Goal: Check status: Check status

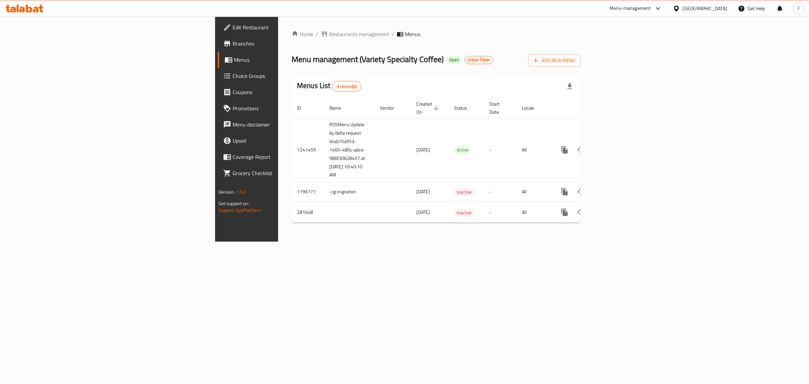
click at [233, 42] on span "Branches" at bounding box center [289, 43] width 112 height 8
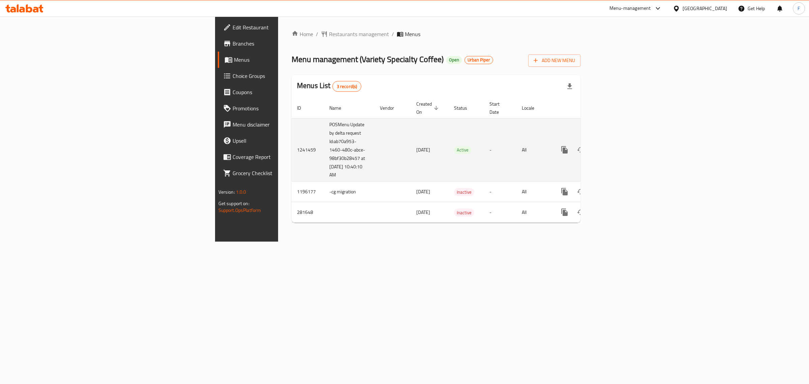
drag, startPoint x: 213, startPoint y: 167, endPoint x: 188, endPoint y: 137, distance: 39.2
click at [324, 137] on td "POSMenu Update by delta request Id:ab70a953-1460-480c-abce-98bf30b28457 at [DAT…" at bounding box center [349, 149] width 51 height 63
click at [324, 164] on td "POSMenu Update by delta request Id:ab70a953-1460-480c-abce-98bf30b28457 at [DAT…" at bounding box center [349, 149] width 51 height 63
drag, startPoint x: 215, startPoint y: 169, endPoint x: 182, endPoint y: 132, distance: 49.0
click at [324, 132] on td "POSMenu Update by delta request Id:ab70a953-1460-480c-abce-98bf30b28457 at [DAT…" at bounding box center [349, 149] width 51 height 63
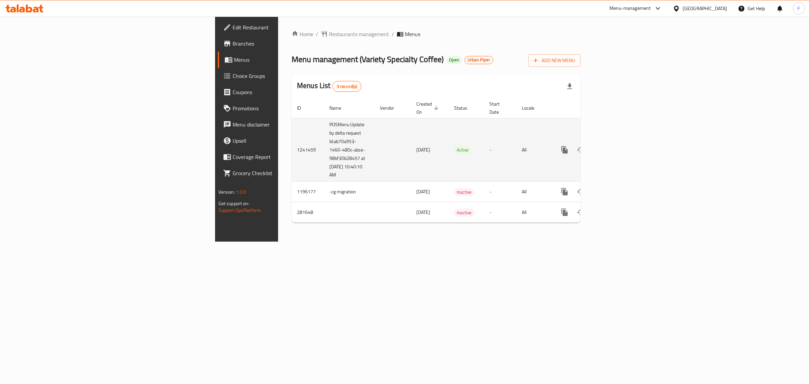
copy td "Id:ab70a953-1460-480c-abce-98bf30b28457 at 10/27/2024 10:40:10 AM"
